Goal: Task Accomplishment & Management: Manage account settings

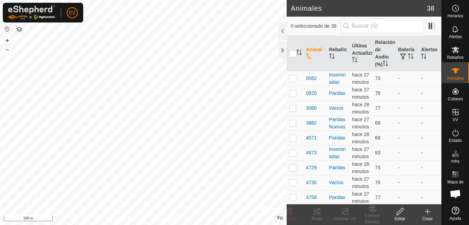
click at [7, 31] on button "button" at bounding box center [7, 29] width 8 height 8
click at [8, 42] on button "+" at bounding box center [7, 40] width 8 height 8
click at [10, 38] on button "+" at bounding box center [7, 40] width 8 height 8
checkbox input "true"
click at [316, 211] on icon at bounding box center [317, 211] width 6 height 6
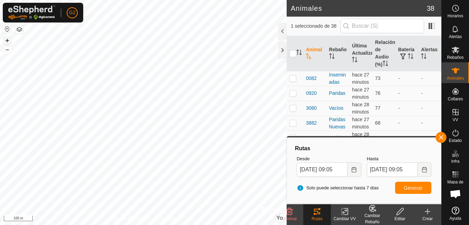
click at [5, 41] on button "+" at bounding box center [7, 40] width 8 height 8
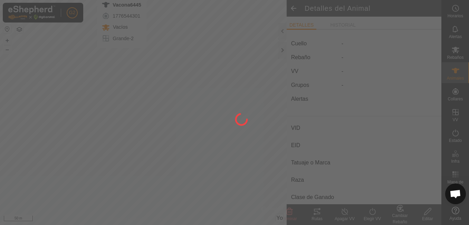
type input "Vacona6445"
type input "-"
type input "casina"
type input "-"
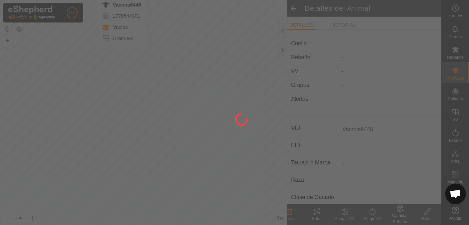
type input "0 kg"
type input "-"
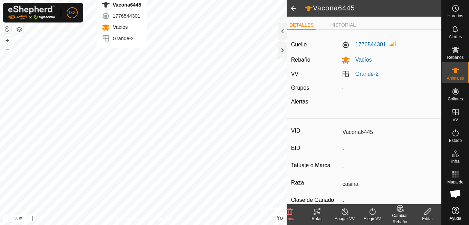
click at [319, 214] on icon at bounding box center [317, 211] width 6 height 6
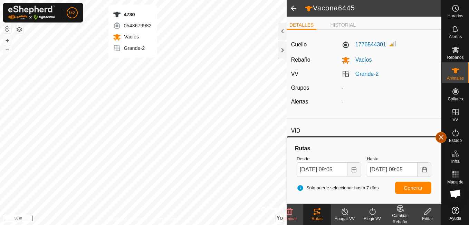
click at [442, 137] on button "button" at bounding box center [441, 137] width 11 height 11
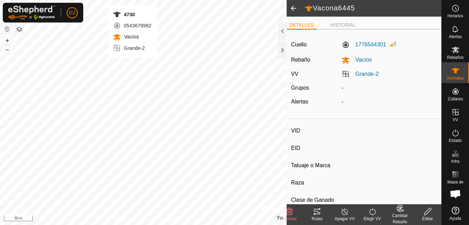
type input "4730"
type input "-"
type input "casina"
type input "-"
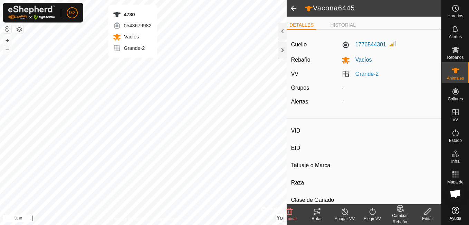
type input "0 kg"
type input "-"
click at [323, 212] on tracks-svg-icon at bounding box center [317, 211] width 28 height 8
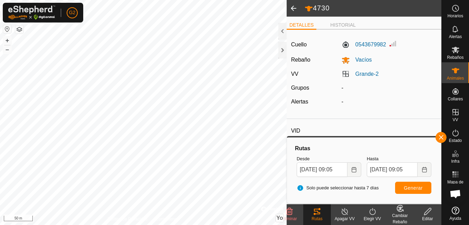
type input "3080"
type input "-"
type input "casina"
type input "-"
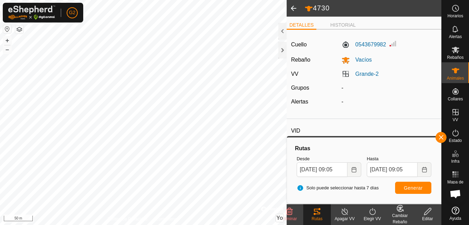
type input "0 kg"
type input "-"
click at [441, 138] on button "button" at bounding box center [441, 137] width 11 height 11
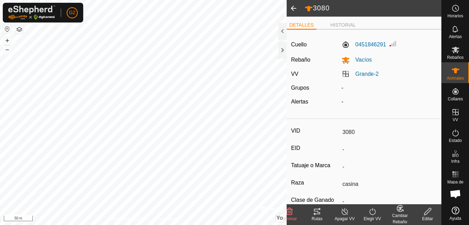
click at [315, 211] on icon at bounding box center [317, 211] width 6 height 6
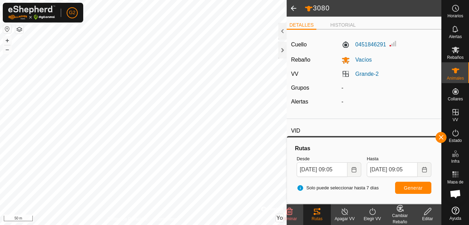
type input "Vacona6445"
type input "-"
type input "casina"
type input "-"
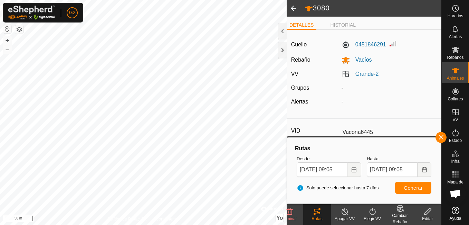
type input "0 kg"
type input "-"
click at [444, 137] on button "button" at bounding box center [441, 137] width 11 height 11
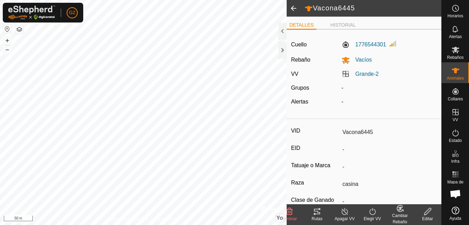
click at [318, 212] on icon at bounding box center [317, 211] width 6 height 6
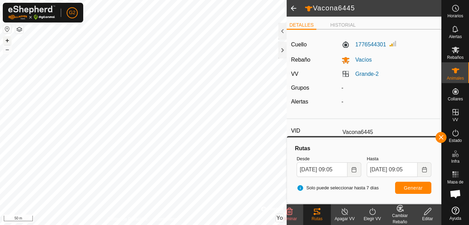
click at [8, 42] on button "+" at bounding box center [7, 40] width 8 height 8
type input "0920"
type input "-"
type input "casina"
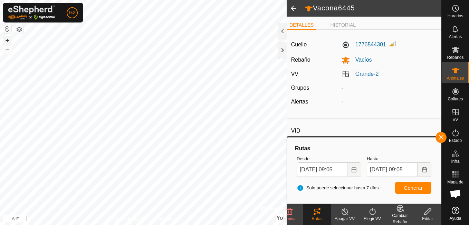
type input "-"
type input "0 kg"
type input "-"
click at [444, 135] on button "button" at bounding box center [441, 137] width 11 height 11
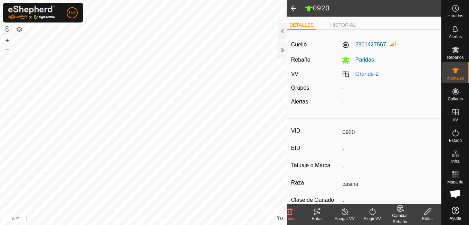
click at [323, 211] on tracks-svg-icon at bounding box center [317, 211] width 28 height 8
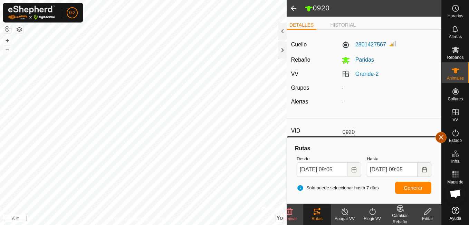
click at [443, 138] on button "button" at bounding box center [441, 137] width 11 height 11
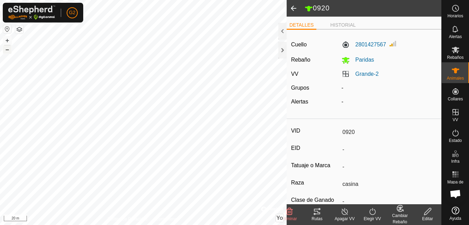
click at [7, 50] on button "–" at bounding box center [7, 49] width 8 height 8
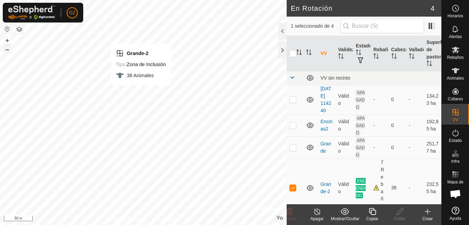
checkbox input "true"
checkbox input "false"
